Goal: Task Accomplishment & Management: Manage account settings

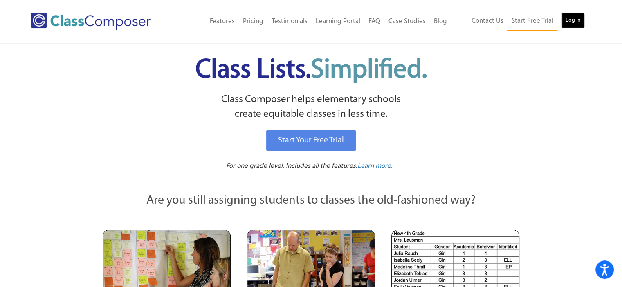
click at [573, 20] on link "Log In" at bounding box center [572, 20] width 23 height 16
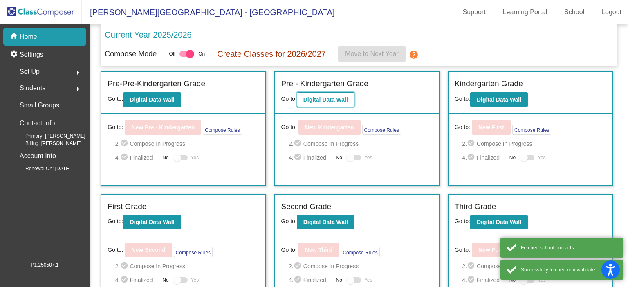
click at [315, 99] on b "Digital Data Wall" at bounding box center [325, 99] width 45 height 7
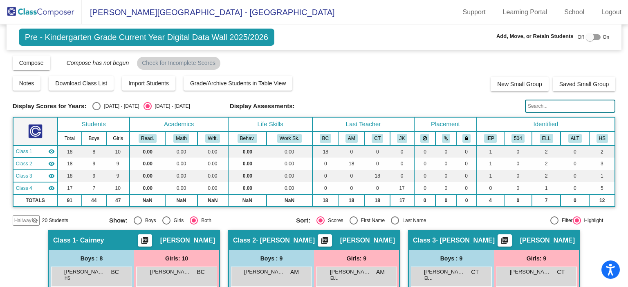
click at [550, 106] on input "text" at bounding box center [570, 106] width 90 height 13
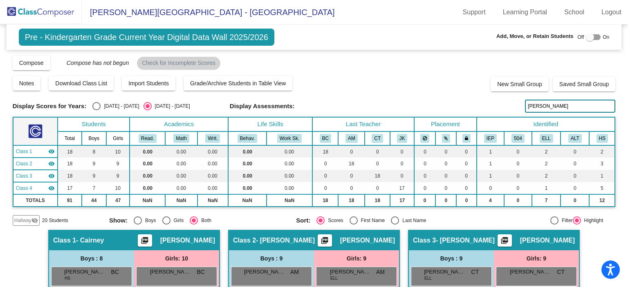
type input "[PERSON_NAME]"
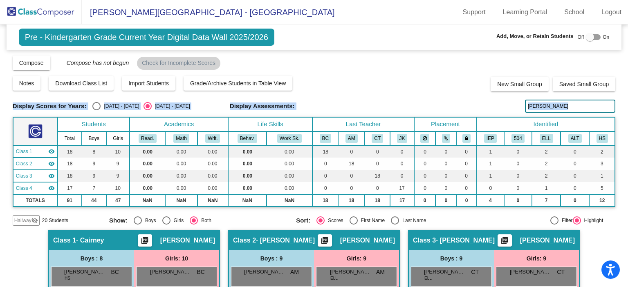
drag, startPoint x: 623, startPoint y: 58, endPoint x: 618, endPoint y: 111, distance: 52.6
click at [615, 125] on mat-sidenav-content "Pre - Kindergarten Grade Current Year Digital Data Wall 2025/2026 Add, Move, or…" at bounding box center [314, 156] width 628 height 263
click at [582, 103] on input "[PERSON_NAME]" at bounding box center [570, 106] width 90 height 13
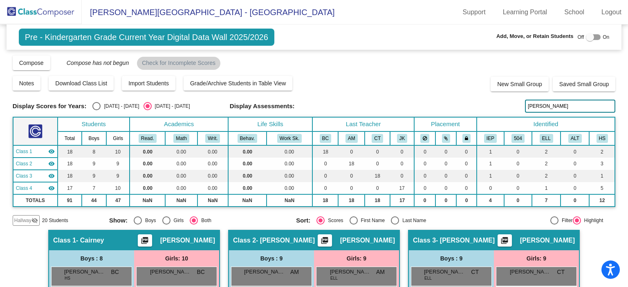
click at [65, 12] on img at bounding box center [41, 12] width 82 height 24
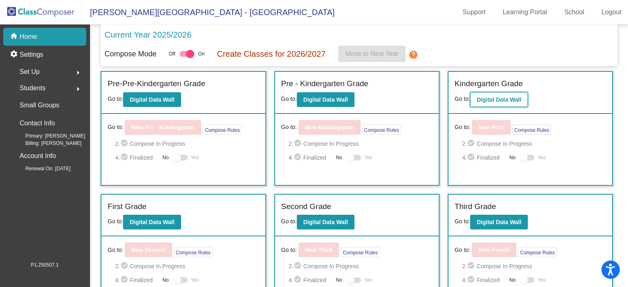
click at [510, 101] on b "Digital Data Wall" at bounding box center [499, 99] width 45 height 7
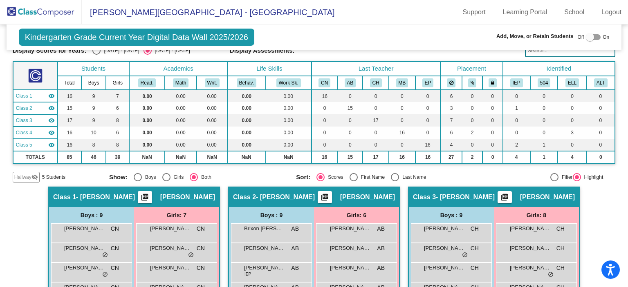
scroll to position [53, 0]
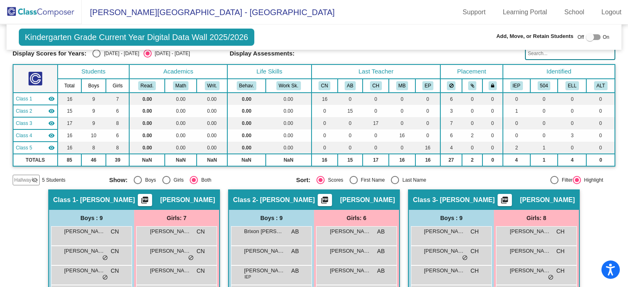
click at [364, 199] on span "[PERSON_NAME]" at bounding box center [367, 200] width 55 height 8
click at [593, 38] on div at bounding box center [593, 37] width 15 height 6
checkbox input "true"
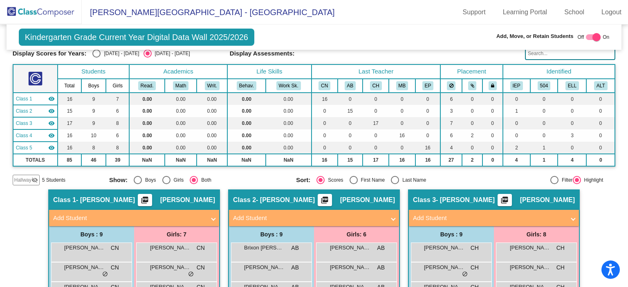
click at [337, 217] on mat-panel-title "Add Student" at bounding box center [309, 218] width 152 height 9
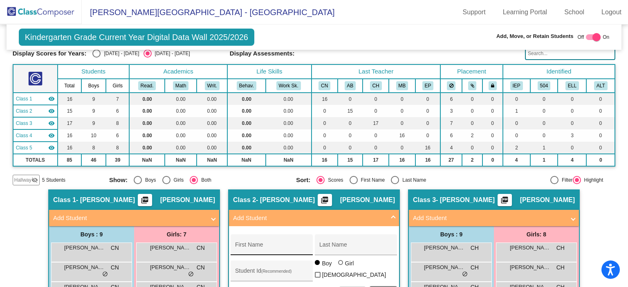
click at [254, 245] on input "First Name" at bounding box center [272, 248] width 74 height 7
type input "Ta'Von"
type input "Blue Arm"
click at [394, 218] on mat-expansion-panel-header "Add Student" at bounding box center [314, 218] width 170 height 16
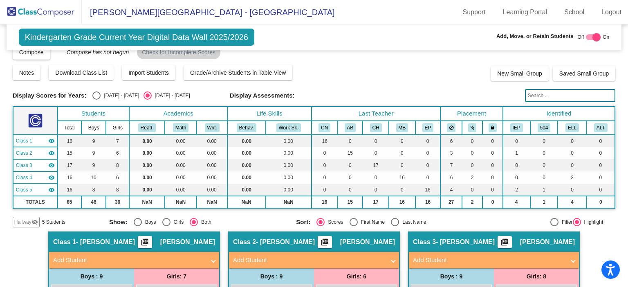
scroll to position [0, 0]
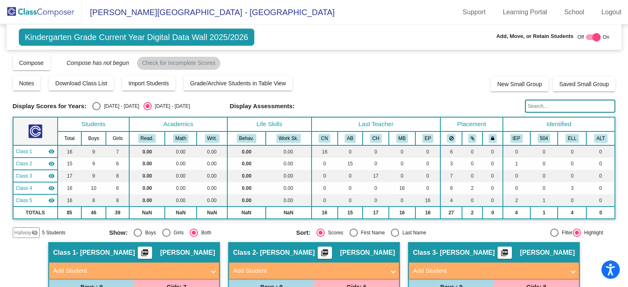
click at [32, 233] on mat-icon "visibility_off" at bounding box center [34, 233] width 7 height 7
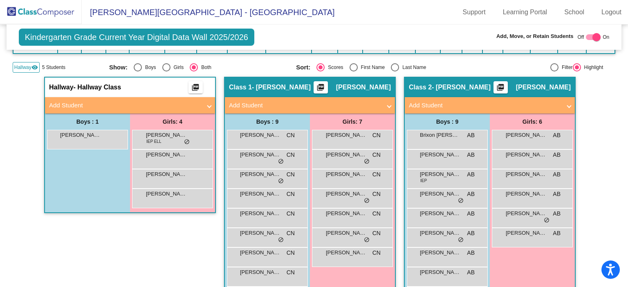
scroll to position [155, 0]
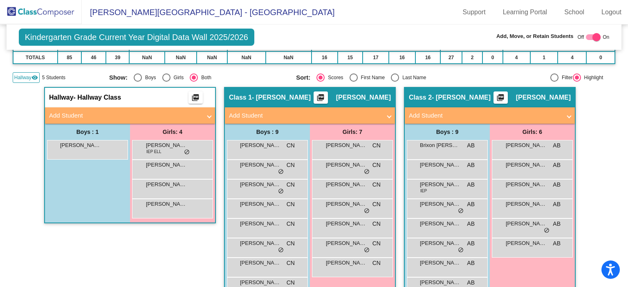
click at [49, 1] on img at bounding box center [41, 12] width 82 height 24
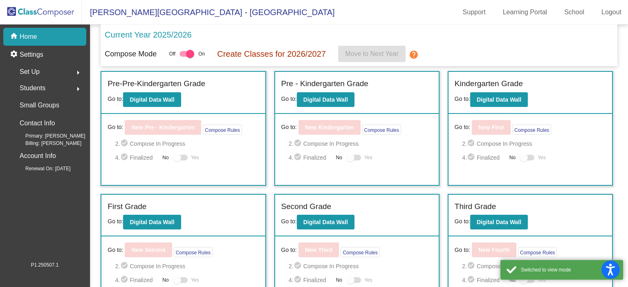
click at [60, 94] on div "Students arrow_right" at bounding box center [47, 88] width 78 height 16
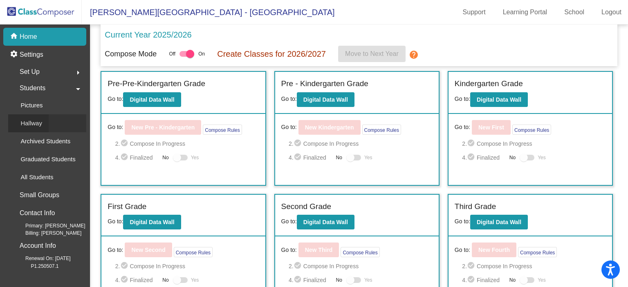
click at [44, 121] on div "Hallway" at bounding box center [28, 123] width 40 height 18
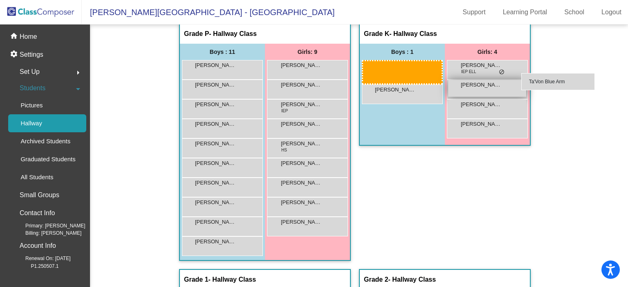
scroll to position [141, 0]
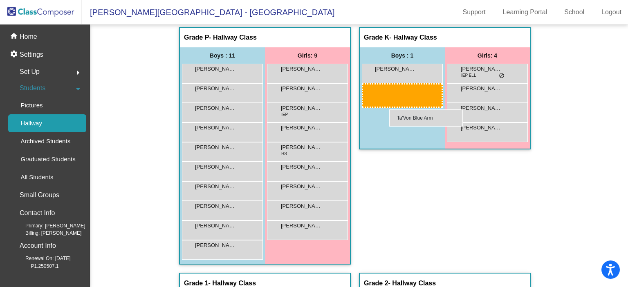
drag, startPoint x: 234, startPoint y: 246, endPoint x: 389, endPoint y: 109, distance: 207.0
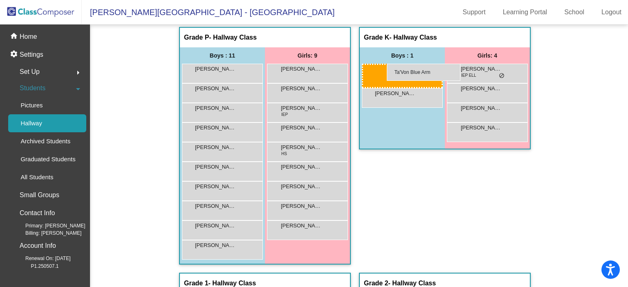
drag, startPoint x: 214, startPoint y: 244, endPoint x: 387, endPoint y: 64, distance: 249.5
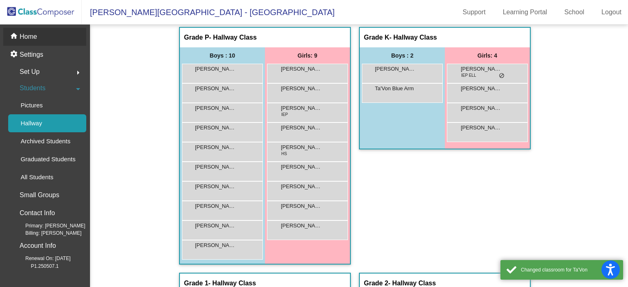
click at [51, 39] on div "home Home" at bounding box center [44, 37] width 83 height 18
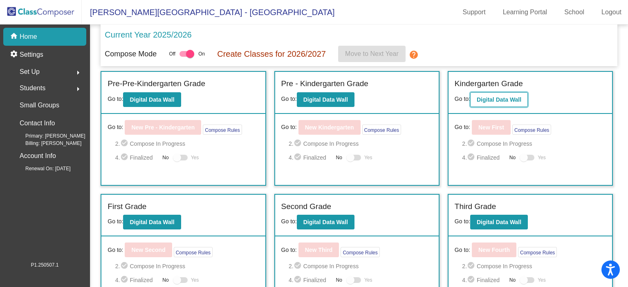
click at [506, 95] on button "Digital Data Wall" at bounding box center [499, 99] width 58 height 15
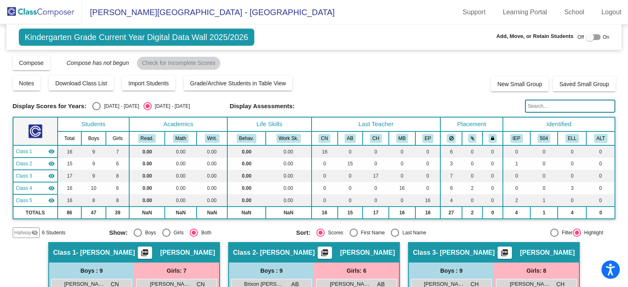
click at [33, 231] on mat-icon "visibility_off" at bounding box center [34, 233] width 7 height 7
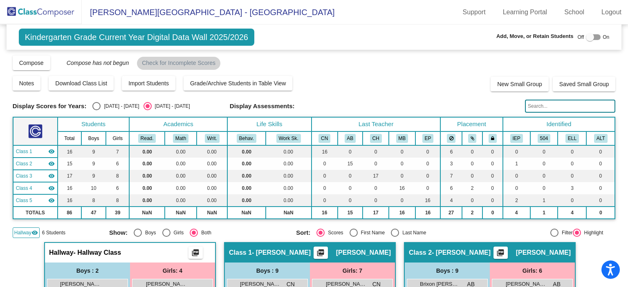
click at [586, 36] on div at bounding box center [590, 37] width 8 height 8
checkbox input "true"
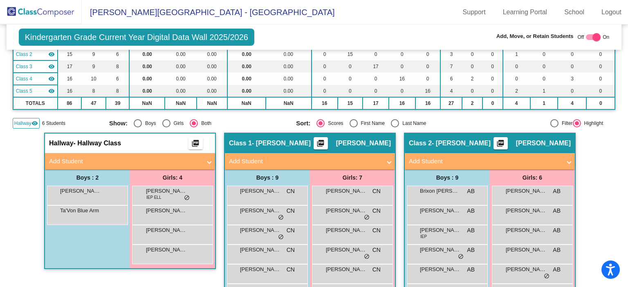
scroll to position [131, 0]
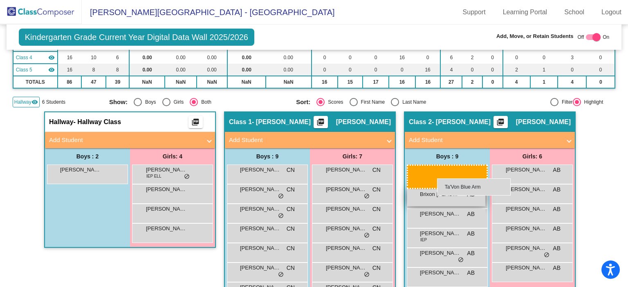
drag, startPoint x: 67, startPoint y: 193, endPoint x: 429, endPoint y: 177, distance: 362.4
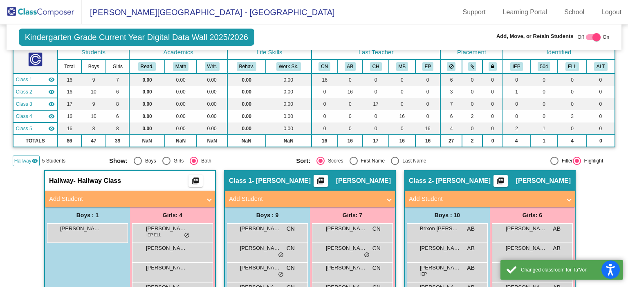
scroll to position [30, 0]
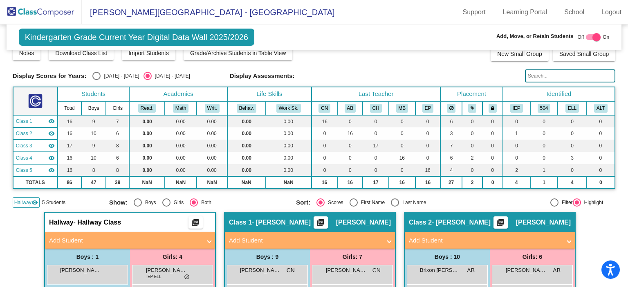
click at [44, 13] on img at bounding box center [41, 12] width 82 height 24
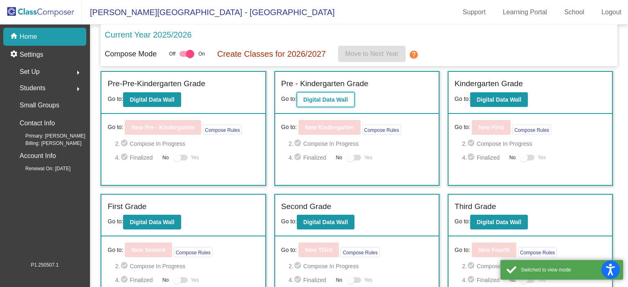
click at [315, 93] on button "Digital Data Wall" at bounding box center [326, 99] width 58 height 15
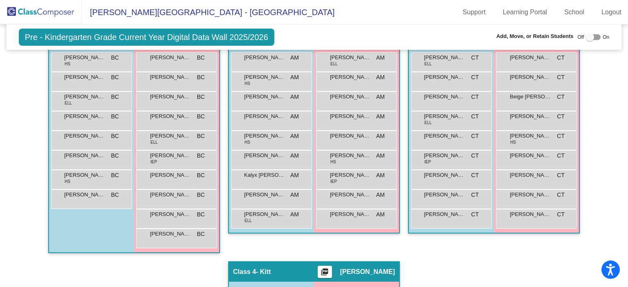
scroll to position [211, 0]
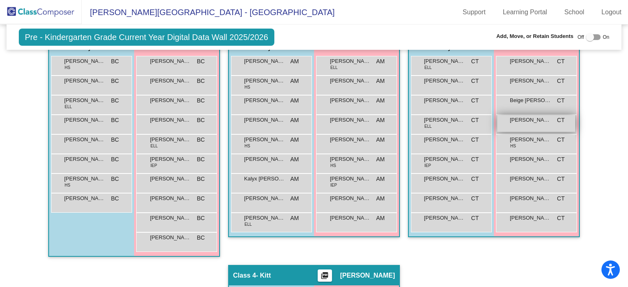
click at [520, 123] on div "[PERSON_NAME] CT lock do_not_disturb_alt" at bounding box center [536, 123] width 78 height 17
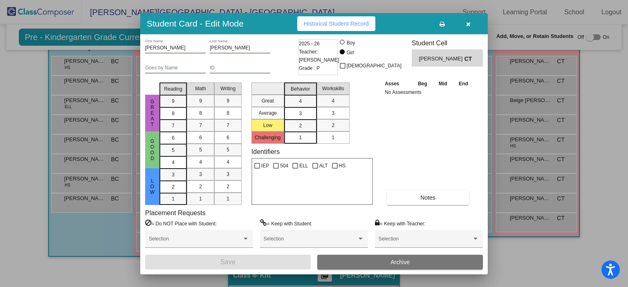
click at [439, 25] on icon at bounding box center [441, 24] width 5 height 6
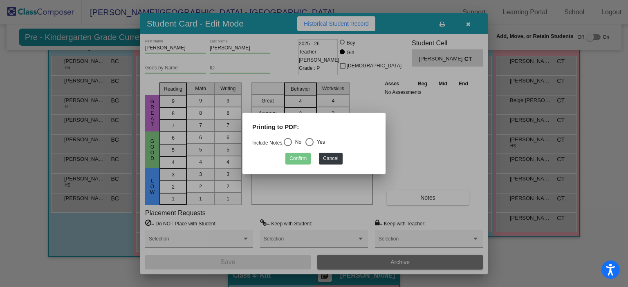
click at [292, 142] on div "Select an option" at bounding box center [288, 142] width 8 height 8
click at [288, 146] on input "No" at bounding box center [287, 146] width 0 height 0
radio input "true"
click at [298, 154] on button "Confirm" at bounding box center [297, 159] width 25 height 12
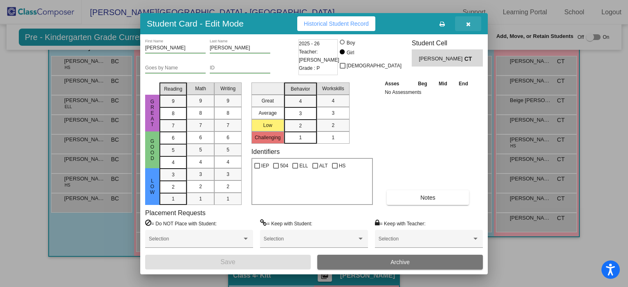
click at [467, 22] on icon "button" at bounding box center [468, 24] width 4 height 6
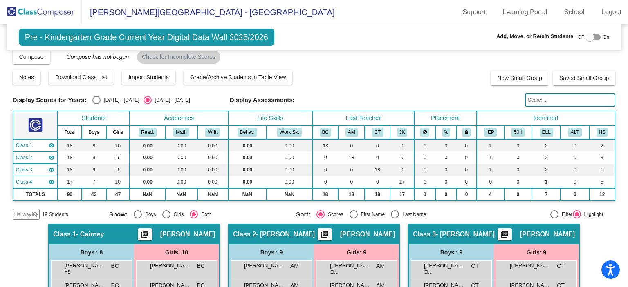
scroll to position [0, 0]
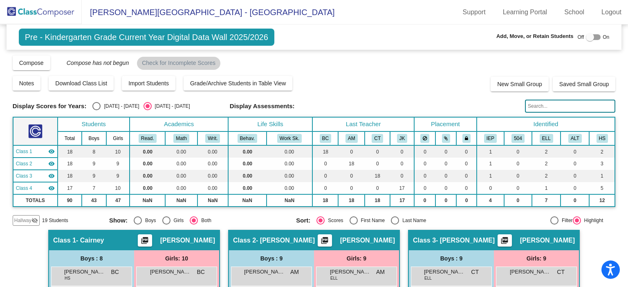
drag, startPoint x: 555, startPoint y: 103, endPoint x: 551, endPoint y: 103, distance: 4.5
click at [551, 103] on input "text" at bounding box center [570, 106] width 90 height 13
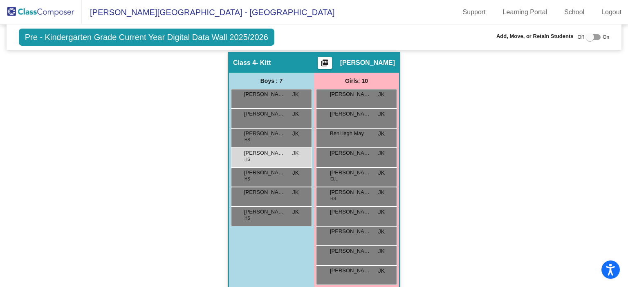
scroll to position [433, 0]
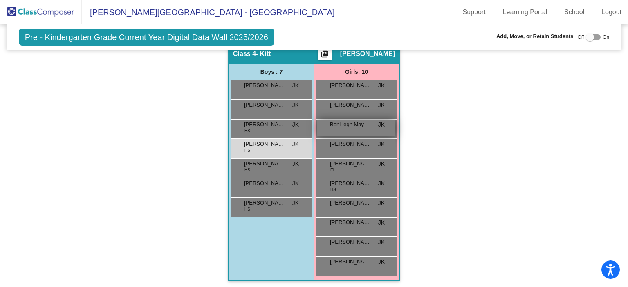
type input "[PERSON_NAME]"
click at [362, 127] on div "BenLiegh May JK lock do_not_disturb_alt" at bounding box center [356, 128] width 78 height 17
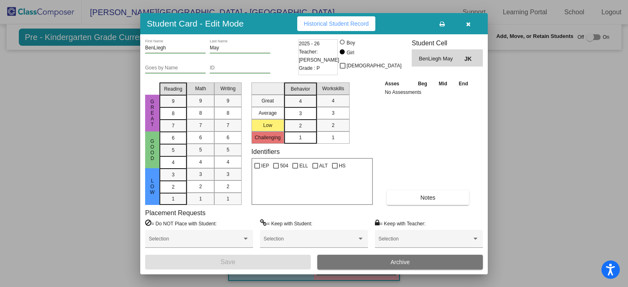
click at [443, 24] on icon at bounding box center [441, 24] width 5 height 6
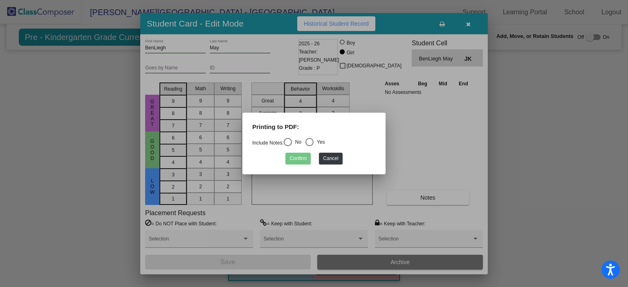
click at [289, 142] on div "Select an option" at bounding box center [288, 142] width 8 height 8
click at [288, 146] on input "No" at bounding box center [287, 146] width 0 height 0
radio input "true"
click at [304, 158] on button "Confirm" at bounding box center [297, 159] width 25 height 12
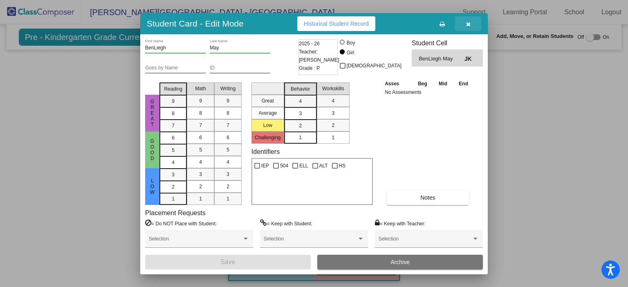
click at [472, 22] on button "button" at bounding box center [468, 23] width 26 height 15
